Goal: Use online tool/utility: Utilize a website feature to perform a specific function

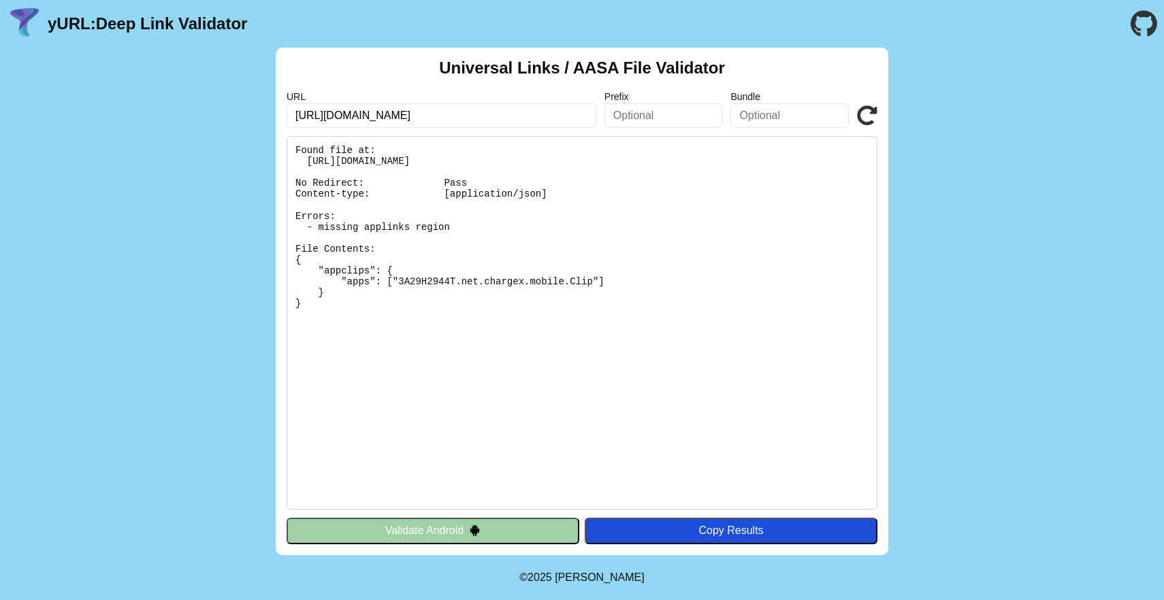
click at [545, 229] on pre "Found file at: [URL][DOMAIN_NAME] No Redirect: Pass Content-type: [application/…" at bounding box center [582, 323] width 591 height 374
drag, startPoint x: 560, startPoint y: 224, endPoint x: 304, endPoint y: 225, distance: 255.9
click at [304, 225] on pre "Found file at: [URL][DOMAIN_NAME] No Redirect: Pass Content-type: [application/…" at bounding box center [582, 323] width 591 height 374
drag, startPoint x: 427, startPoint y: 121, endPoint x: 221, endPoint y: 112, distance: 207.1
click at [221, 112] on div "Universal Links / AASA File Validator URL [URL][DOMAIN_NAME] Prefix Bundle Vali…" at bounding box center [582, 302] width 1164 height 508
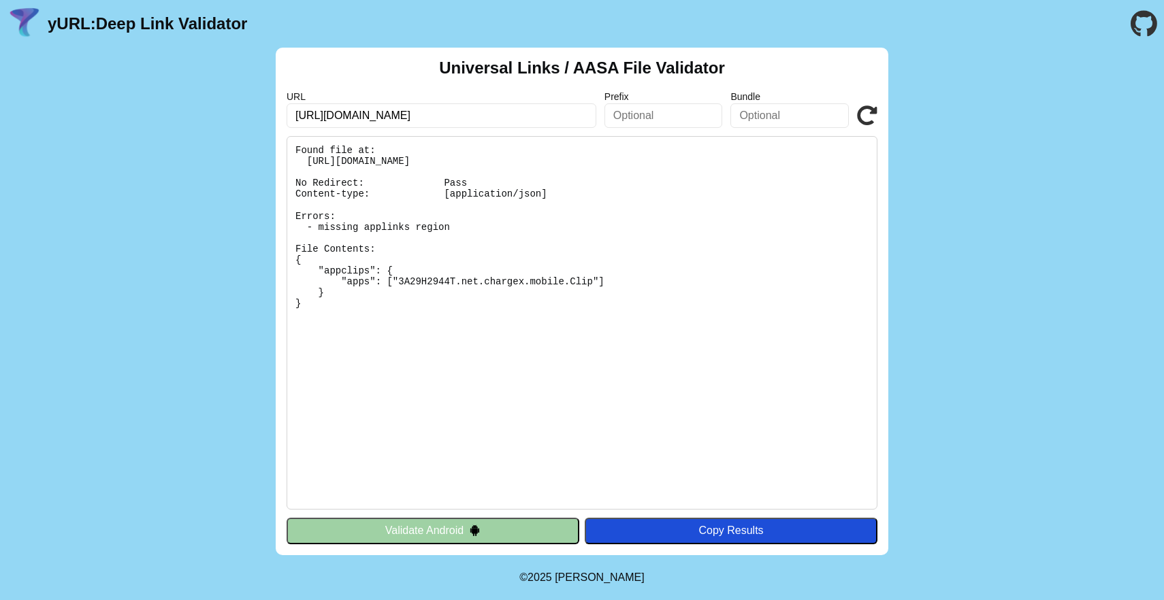
paste input "[DOMAIN_NAME][URL]"
type input "[URL][DOMAIN_NAME]"
click at [875, 118] on icon at bounding box center [867, 116] width 20 height 20
drag, startPoint x: 474, startPoint y: 230, endPoint x: 306, endPoint y: 230, distance: 168.1
click at [306, 230] on pre "Found file at: [URL][DOMAIN_NAME] No Redirect: Pass Content-type: [application/…" at bounding box center [582, 323] width 591 height 374
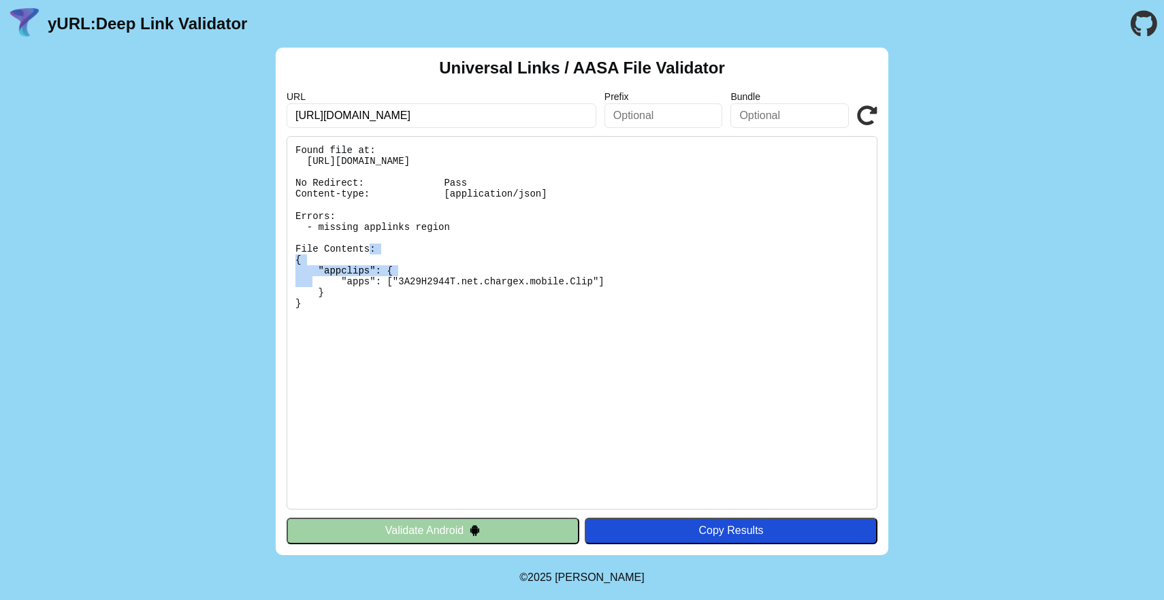
copy pre "- missing applinks region"
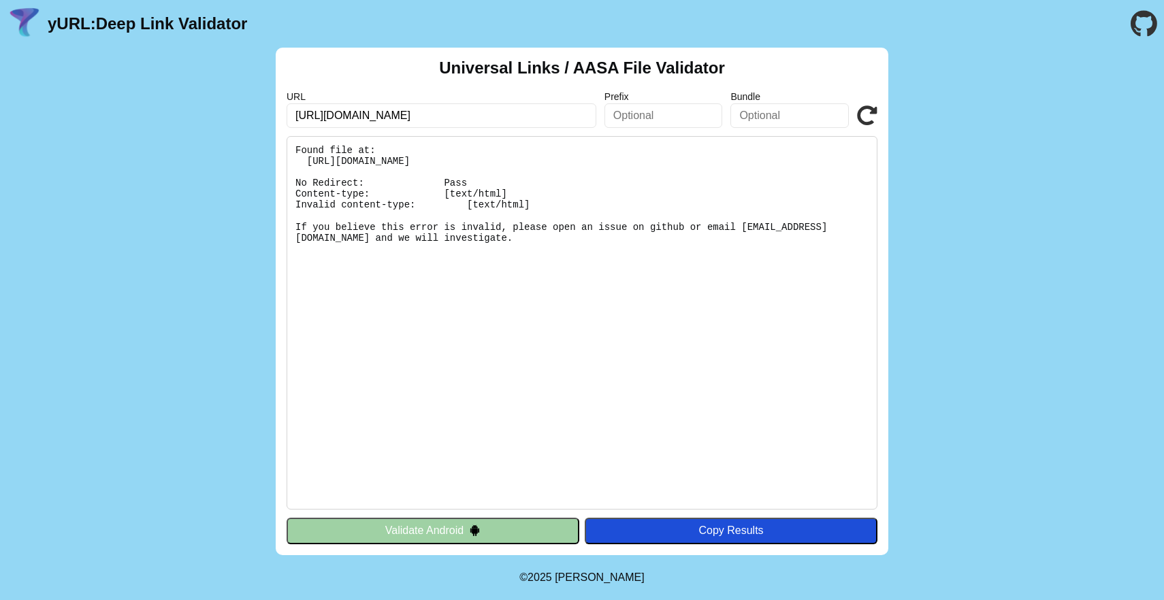
drag, startPoint x: 630, startPoint y: 297, endPoint x: 443, endPoint y: 332, distance: 190.4
click at [443, 332] on pre "Found file at: [URL][DOMAIN_NAME] No Redirect: Pass Content-type: [text/html] I…" at bounding box center [582, 323] width 591 height 374
drag, startPoint x: 735, startPoint y: 151, endPoint x: 304, endPoint y: 161, distance: 431.0
click at [304, 161] on pre "Found file at: [URL][DOMAIN_NAME] No Redirect: Pass Content-type: [text/html] I…" at bounding box center [582, 323] width 591 height 374
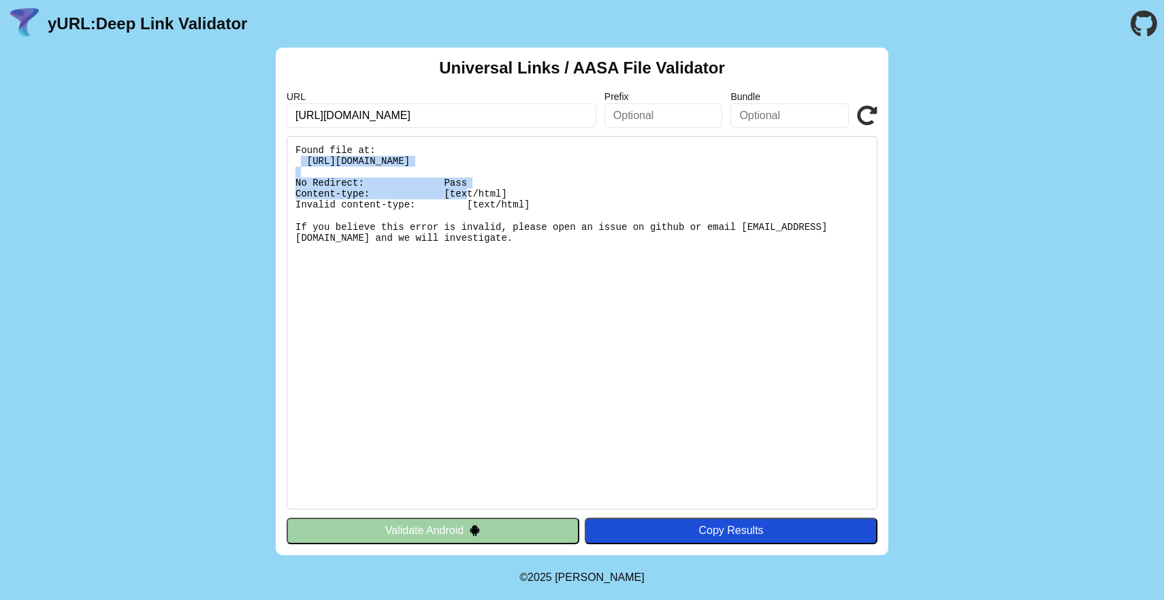
drag, startPoint x: 304, startPoint y: 159, endPoint x: 709, endPoint y: 161, distance: 405.0
click at [709, 161] on pre "Found file at: [URL][DOMAIN_NAME] No Redirect: Pass Content-type: [text/html] I…" at bounding box center [582, 323] width 591 height 374
click at [709, 161] on pre "Found file at: https://billing.chargex.net/.well-known/apple-app-site-associati…" at bounding box center [582, 323] width 591 height 374
click at [547, 112] on input "[URL][DOMAIN_NAME]" at bounding box center [442, 115] width 310 height 25
drag, startPoint x: 567, startPoint y: 112, endPoint x: 587, endPoint y: 117, distance: 21.0
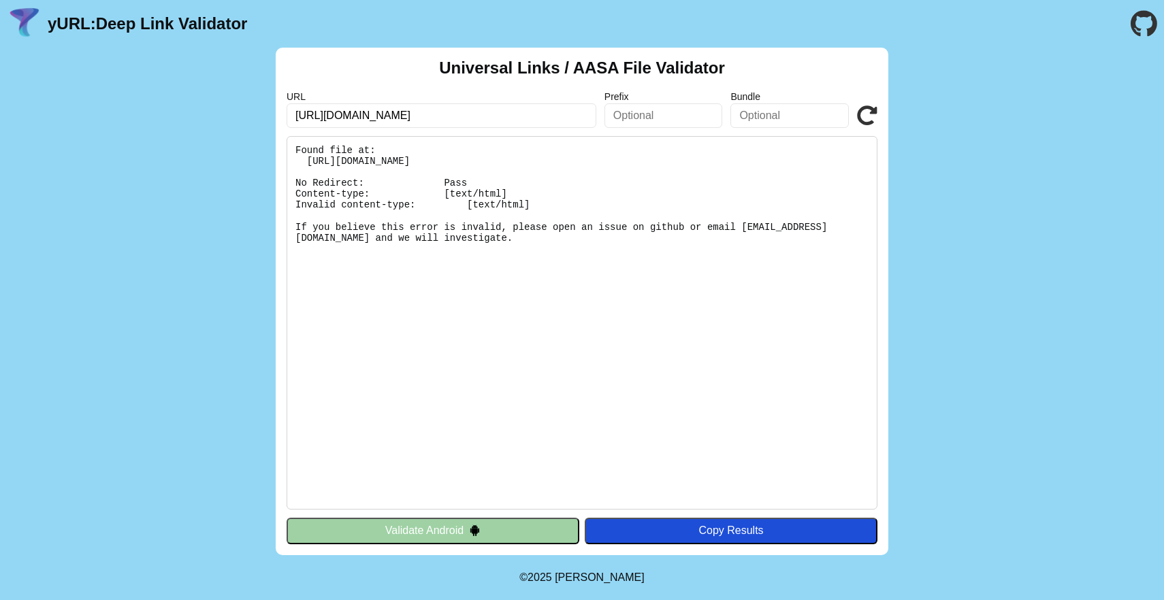
click at [587, 117] on input "[URL][DOMAIN_NAME]" at bounding box center [442, 115] width 310 height 25
drag, startPoint x: 581, startPoint y: 118, endPoint x: 238, endPoint y: 106, distance: 343.2
click at [238, 106] on div "Universal Links / AASA File Validator URL https://billing.chargex.net/charge-bo…" at bounding box center [582, 302] width 1164 height 508
